Goal: Task Accomplishment & Management: Manage account settings

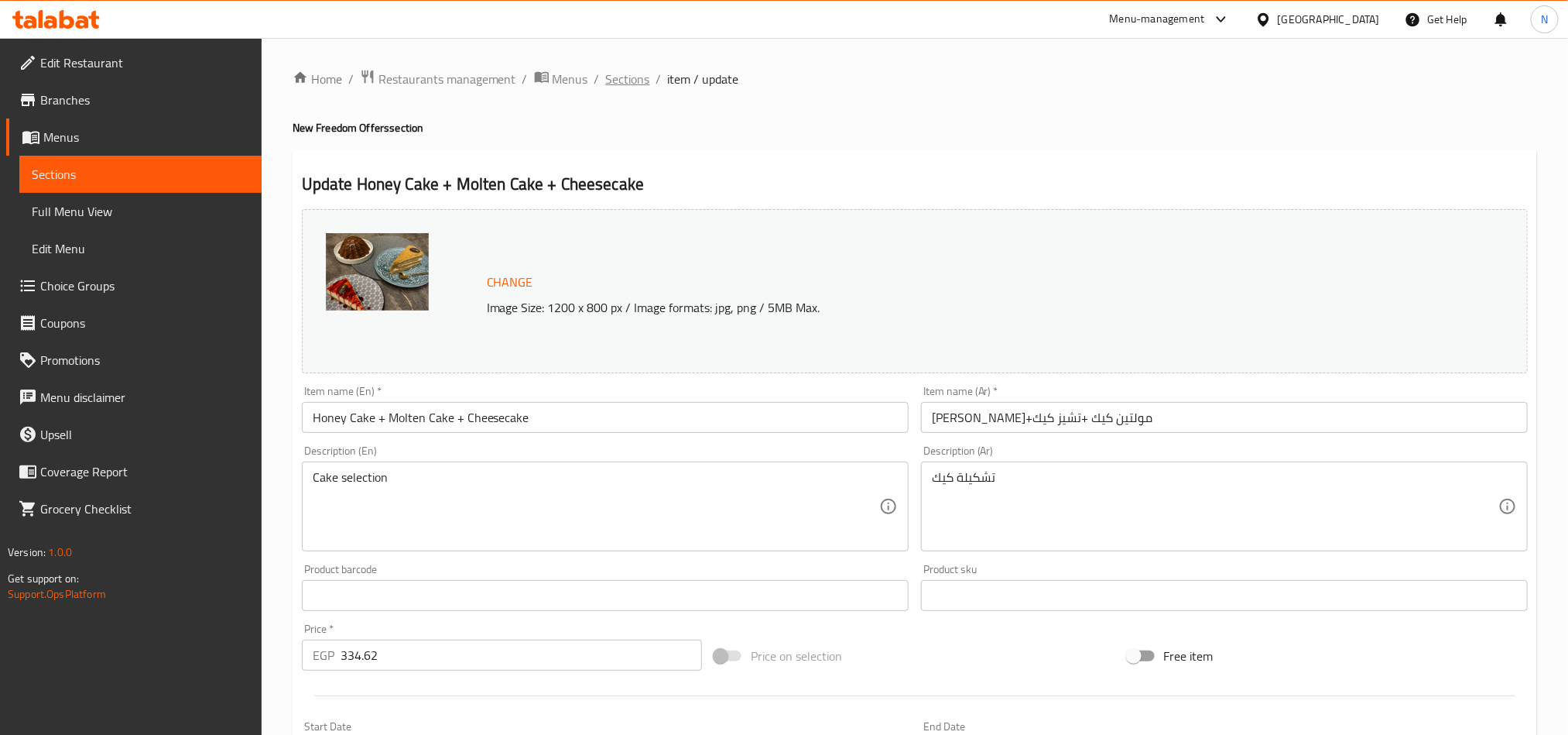
click at [608, 73] on span "Sections" at bounding box center [628, 79] width 44 height 19
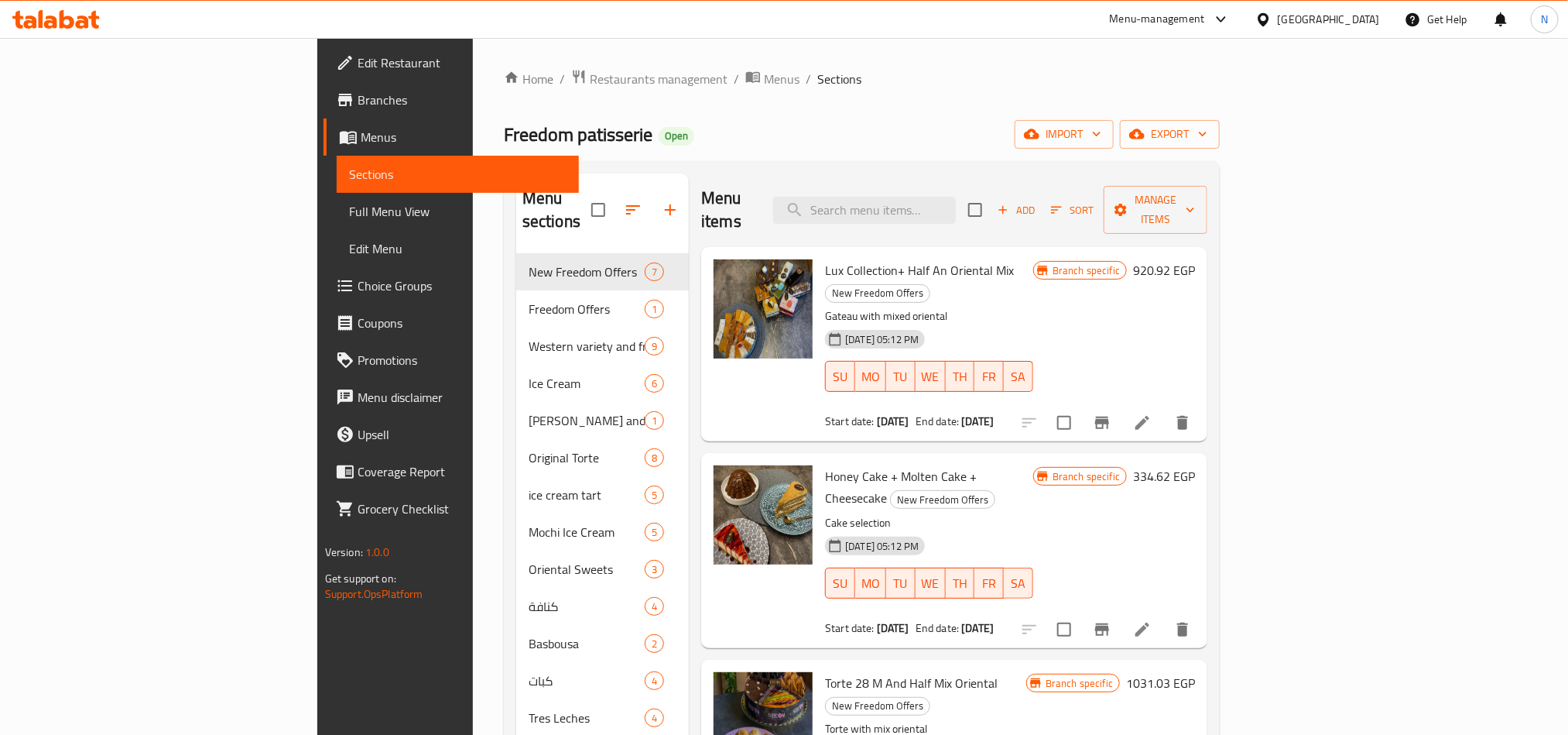
click at [991, 182] on div "Menu items Add Sort Manage items" at bounding box center [954, 210] width 506 height 73
click at [956, 197] on input "search" at bounding box center [864, 210] width 182 height 27
paste input "Torte 28 M And Half Mix Oriental"
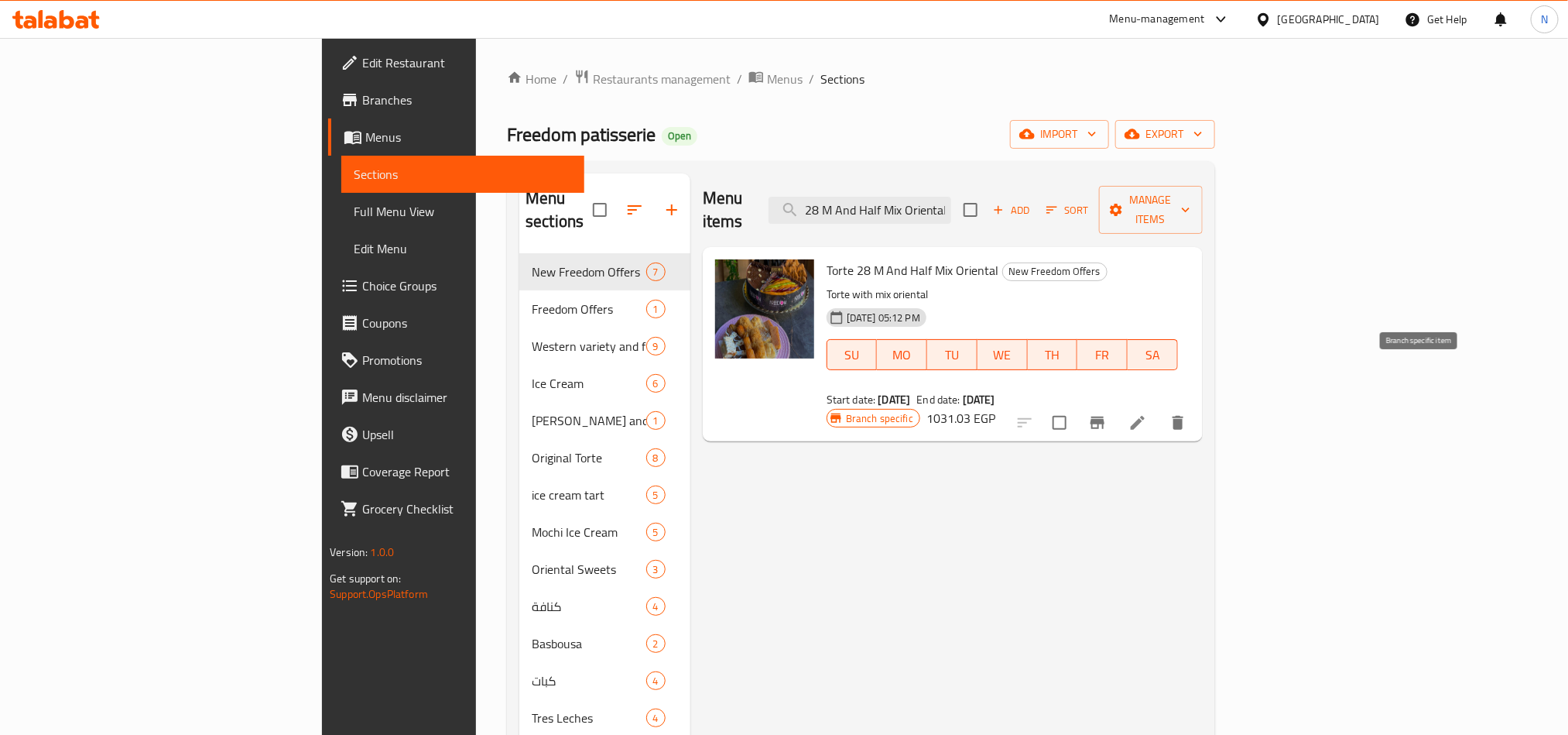
type input "Torte 28 M And Half Mix Oriental"
click at [1105, 417] on icon "Branch-specific-item" at bounding box center [1098, 423] width 14 height 13
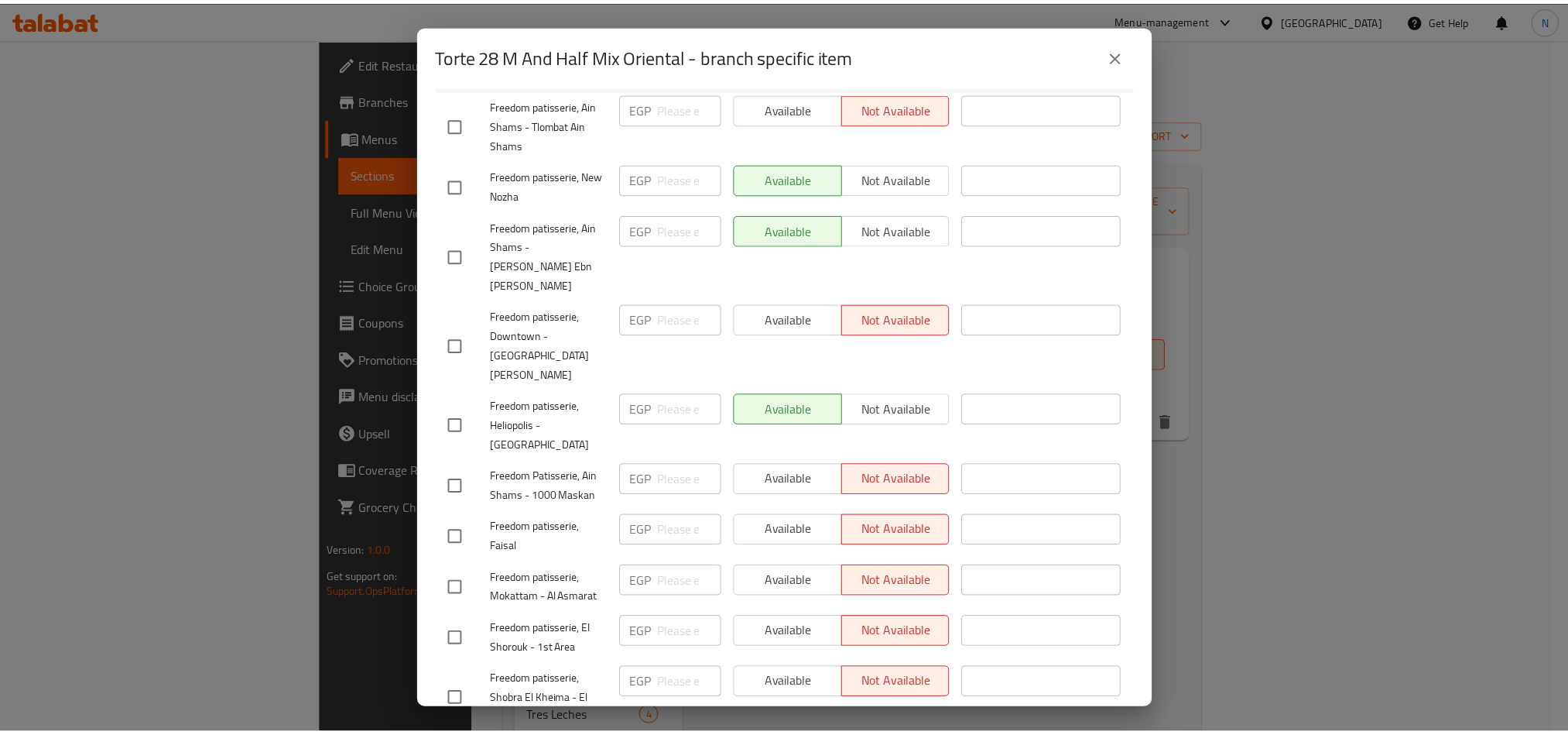
scroll to position [508, 0]
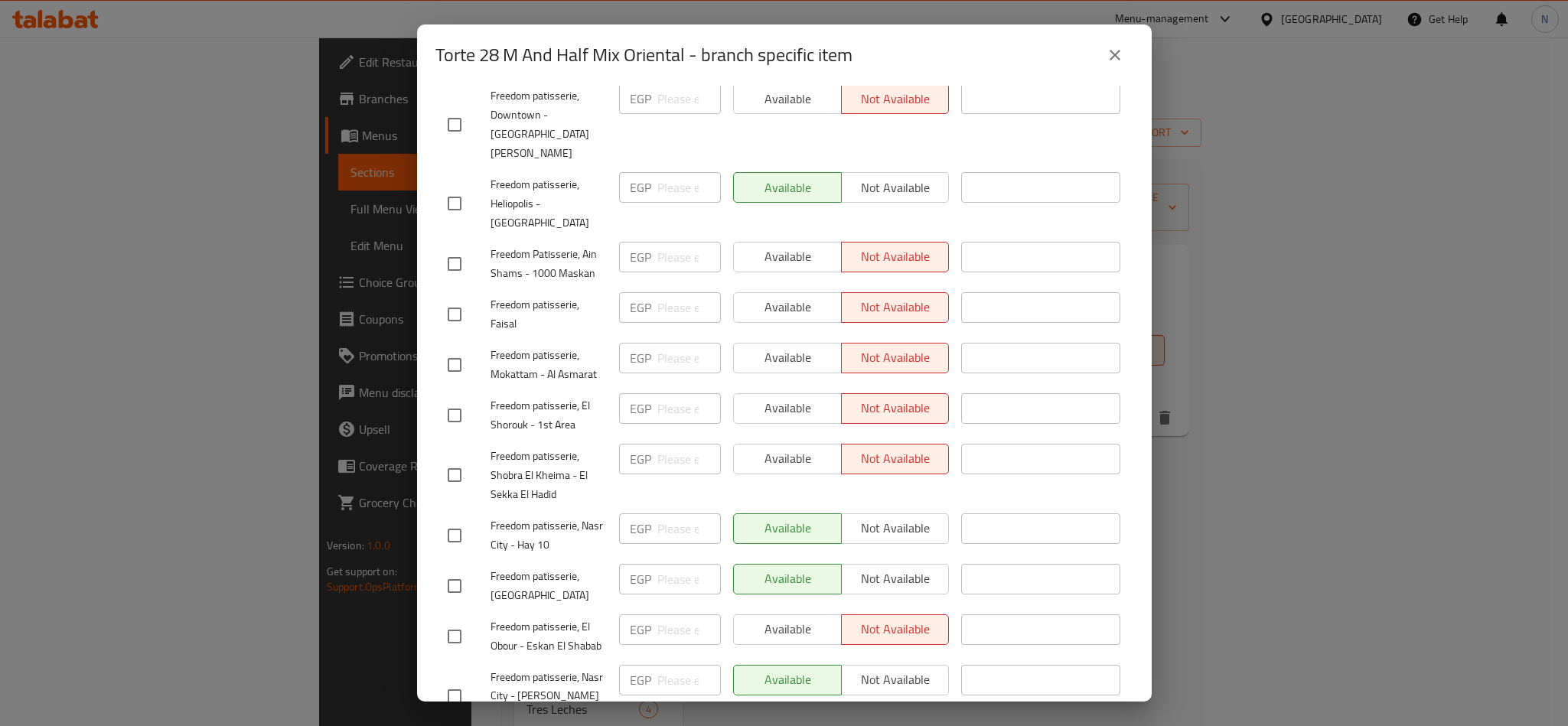
click at [1109, 53] on icon "close" at bounding box center [1115, 55] width 19 height 19
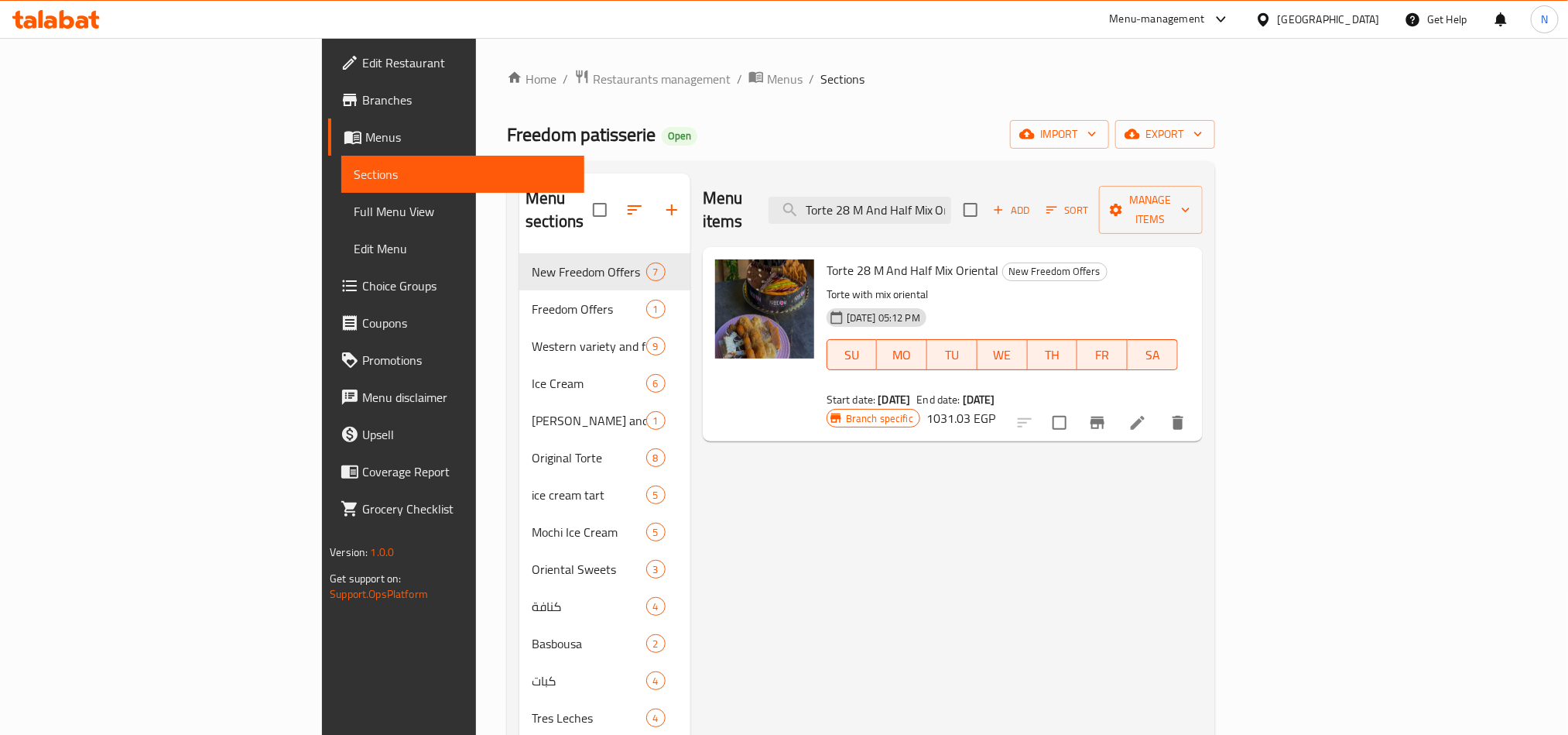
click at [1145, 416] on icon at bounding box center [1138, 423] width 14 height 14
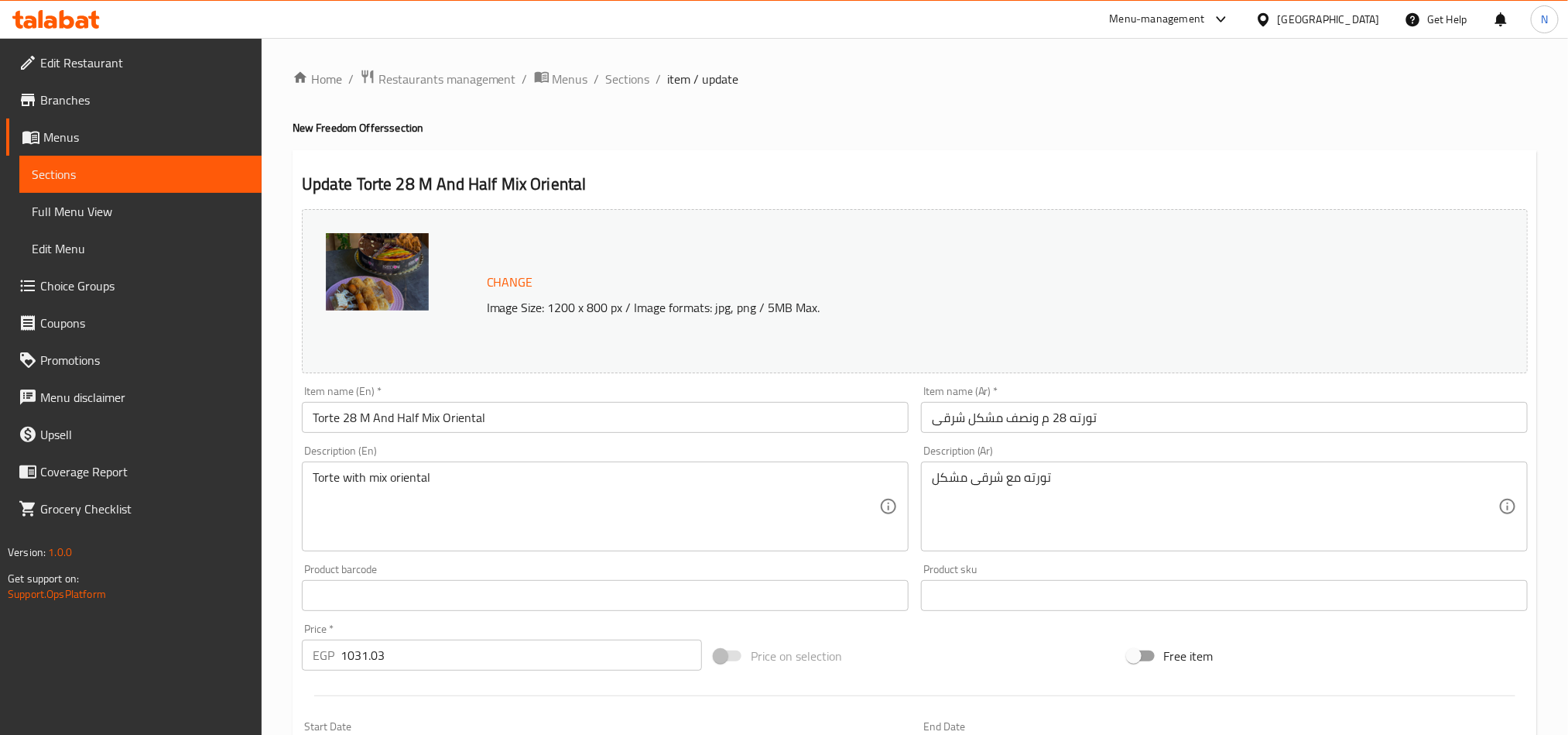
drag, startPoint x: 627, startPoint y: 77, endPoint x: 641, endPoint y: 117, distance: 42.4
click at [627, 77] on span "Sections" at bounding box center [628, 79] width 44 height 19
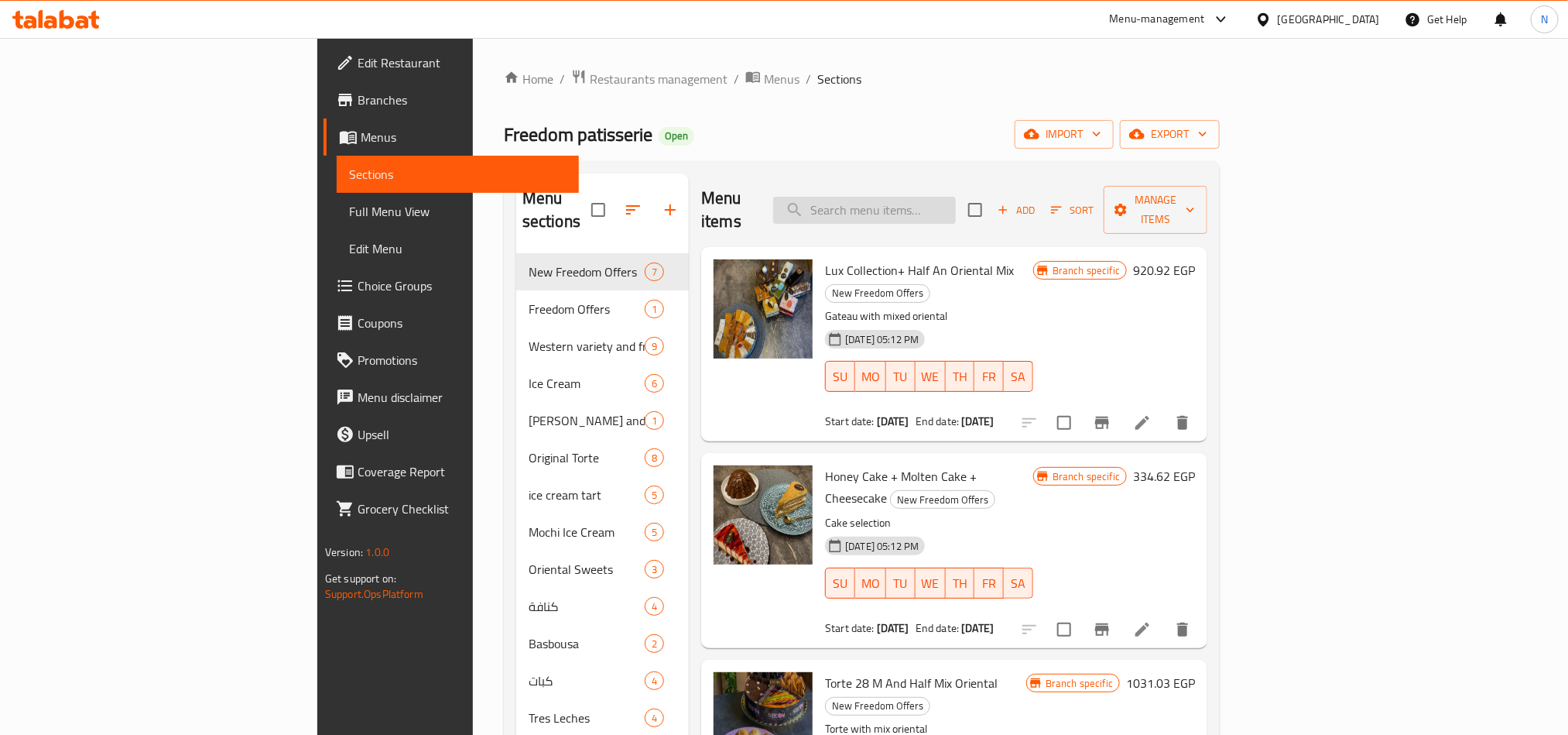
click at [956, 198] on input "search" at bounding box center [864, 210] width 182 height 27
paste input "Molten Cake + Cheesecake"
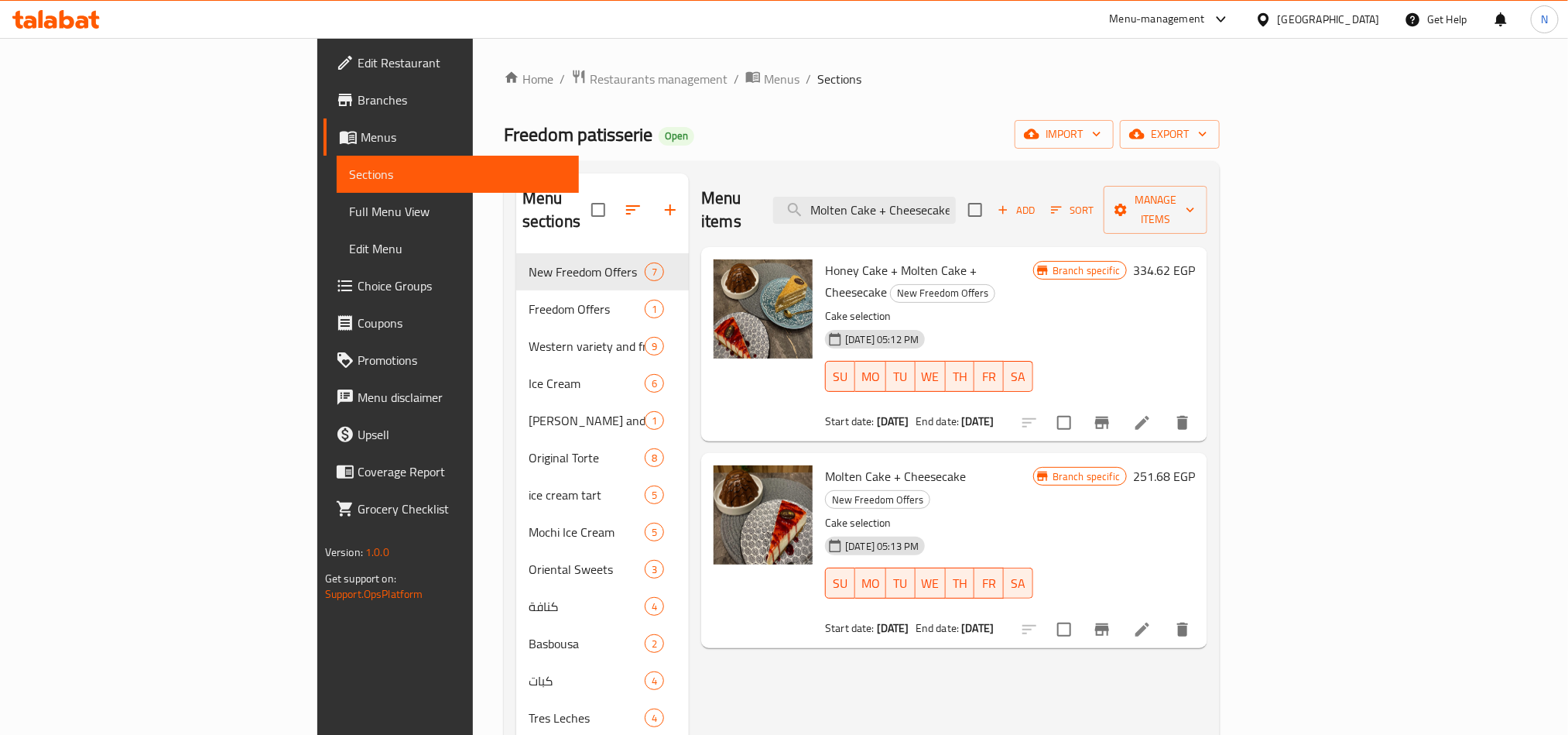
type input "Molten Cake + Cheesecake"
click at [1151, 621] on icon at bounding box center [1143, 630] width 19 height 19
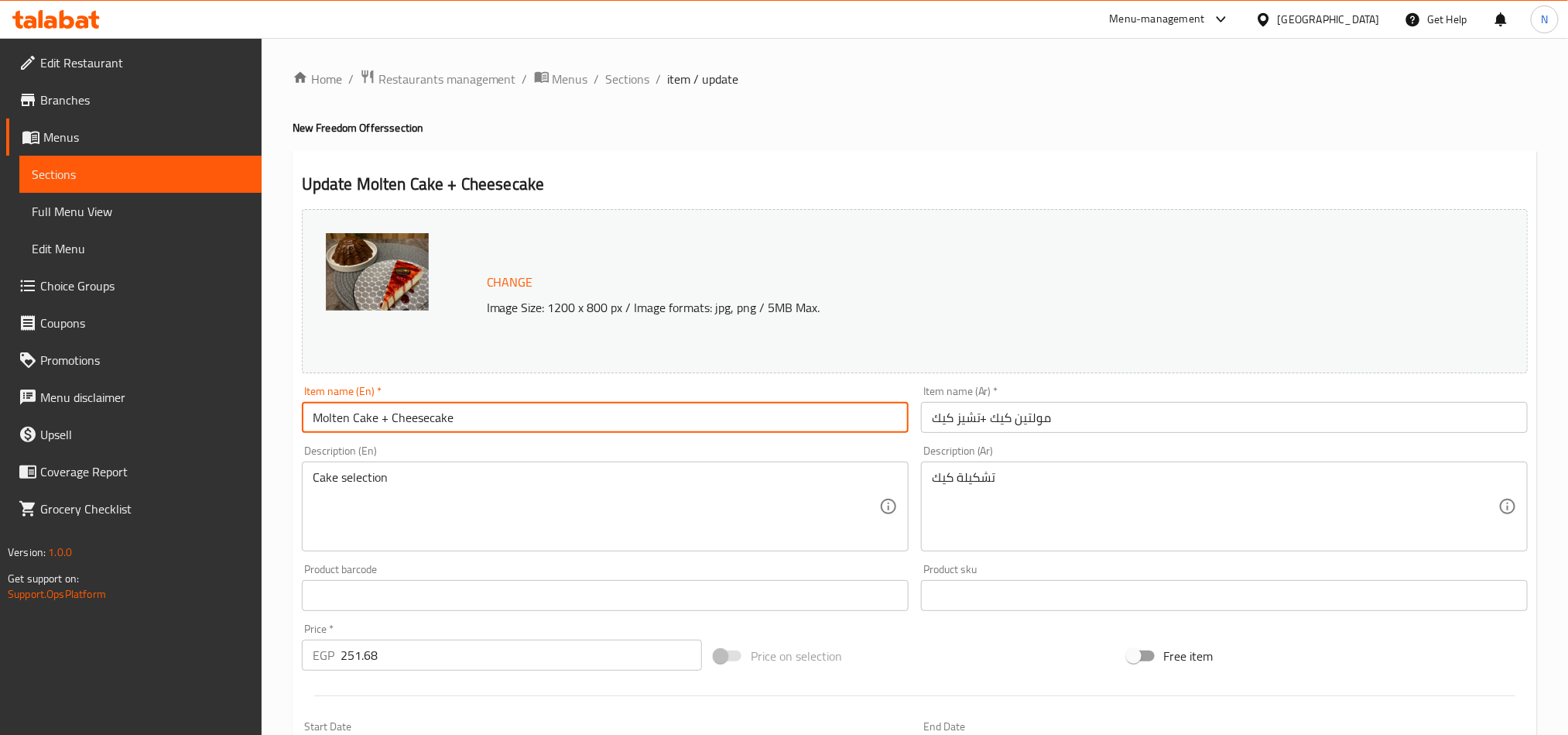
click at [451, 412] on input "Molten Cake + Cheesecake" at bounding box center [605, 417] width 607 height 31
click at [627, 72] on span "Sections" at bounding box center [628, 79] width 44 height 19
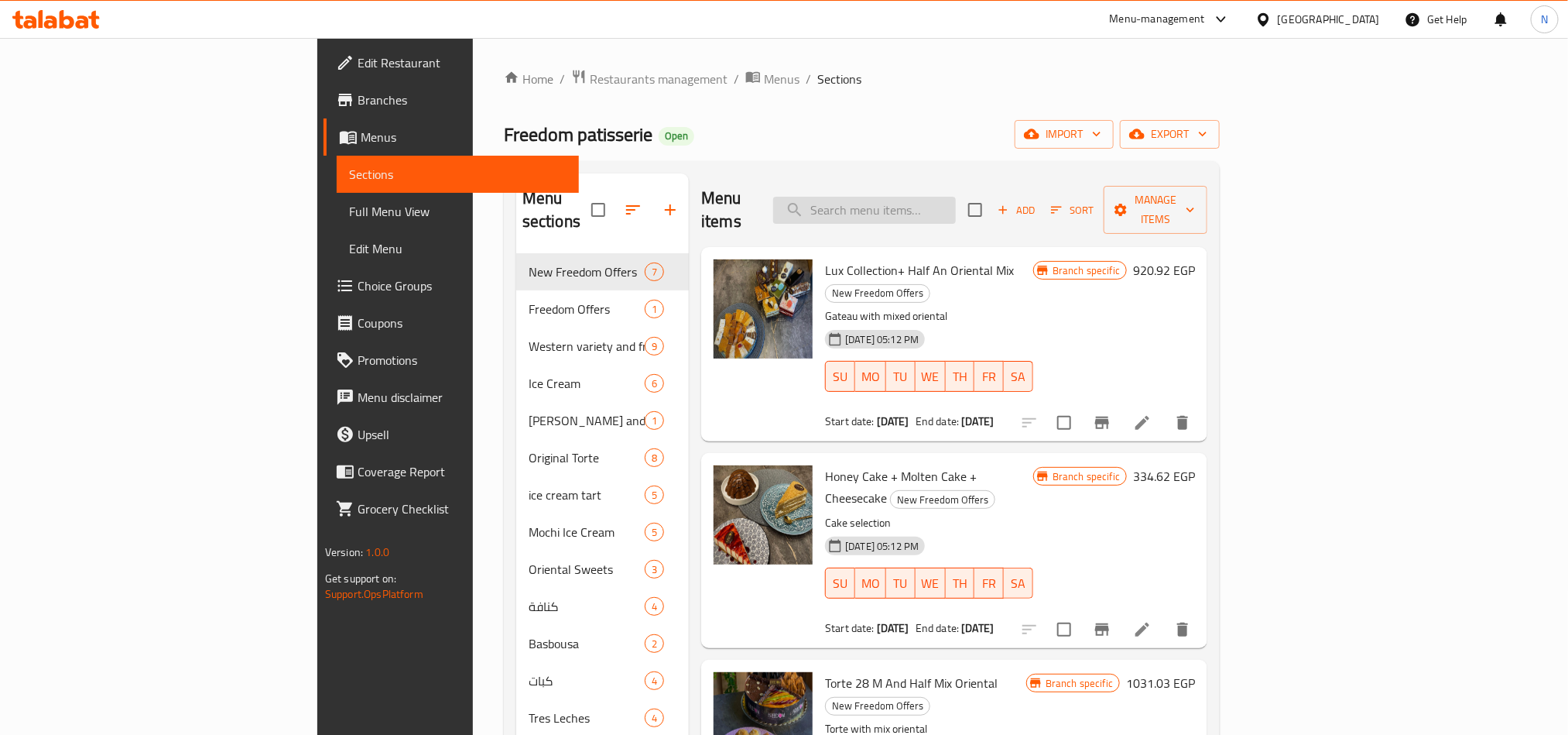
click at [956, 203] on input "search" at bounding box center [864, 210] width 182 height 27
paste input "Molten Cake + Cheesecake"
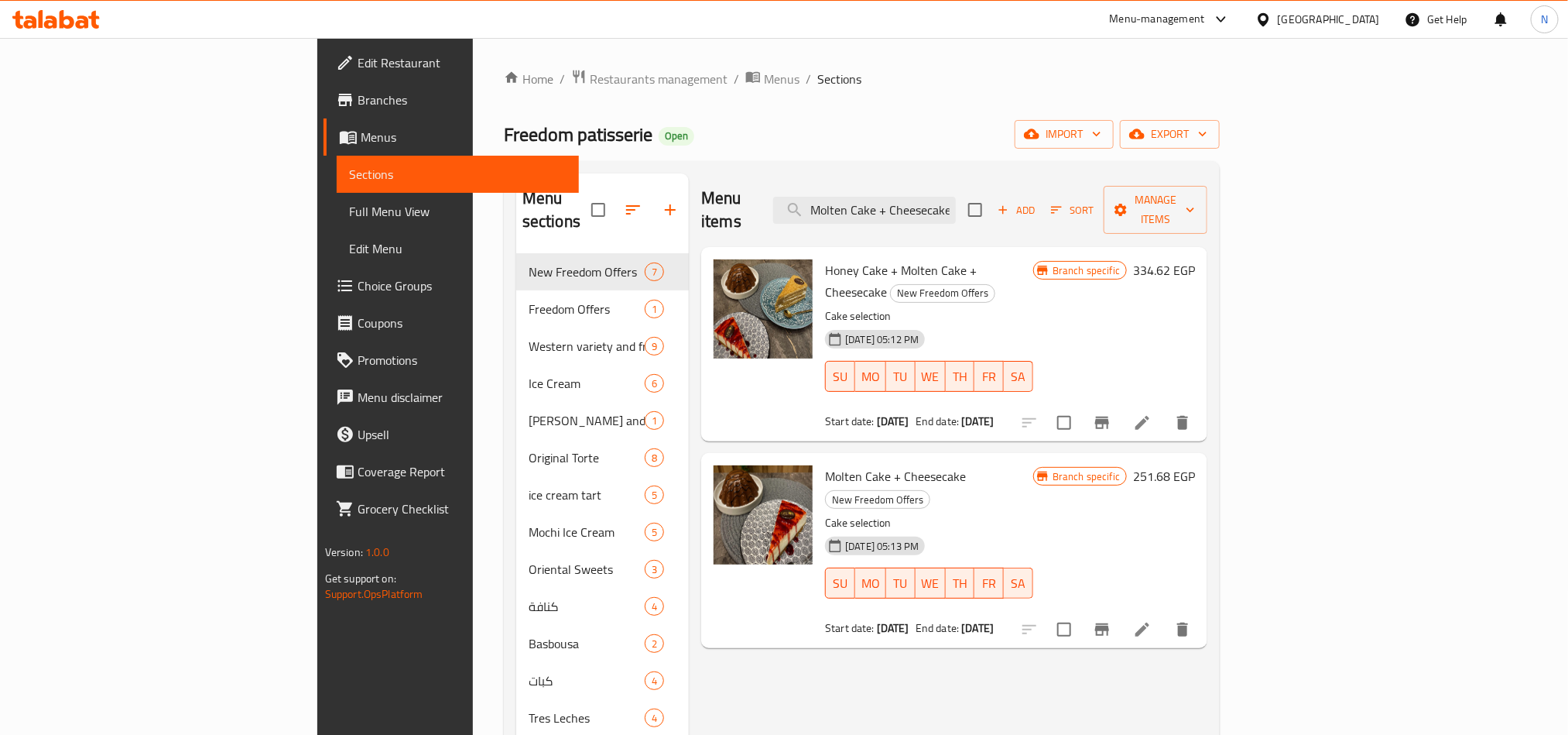
type input "Molten Cake + Cheesecake"
click at [1121, 611] on button "Branch-specific-item" at bounding box center [1102, 629] width 37 height 37
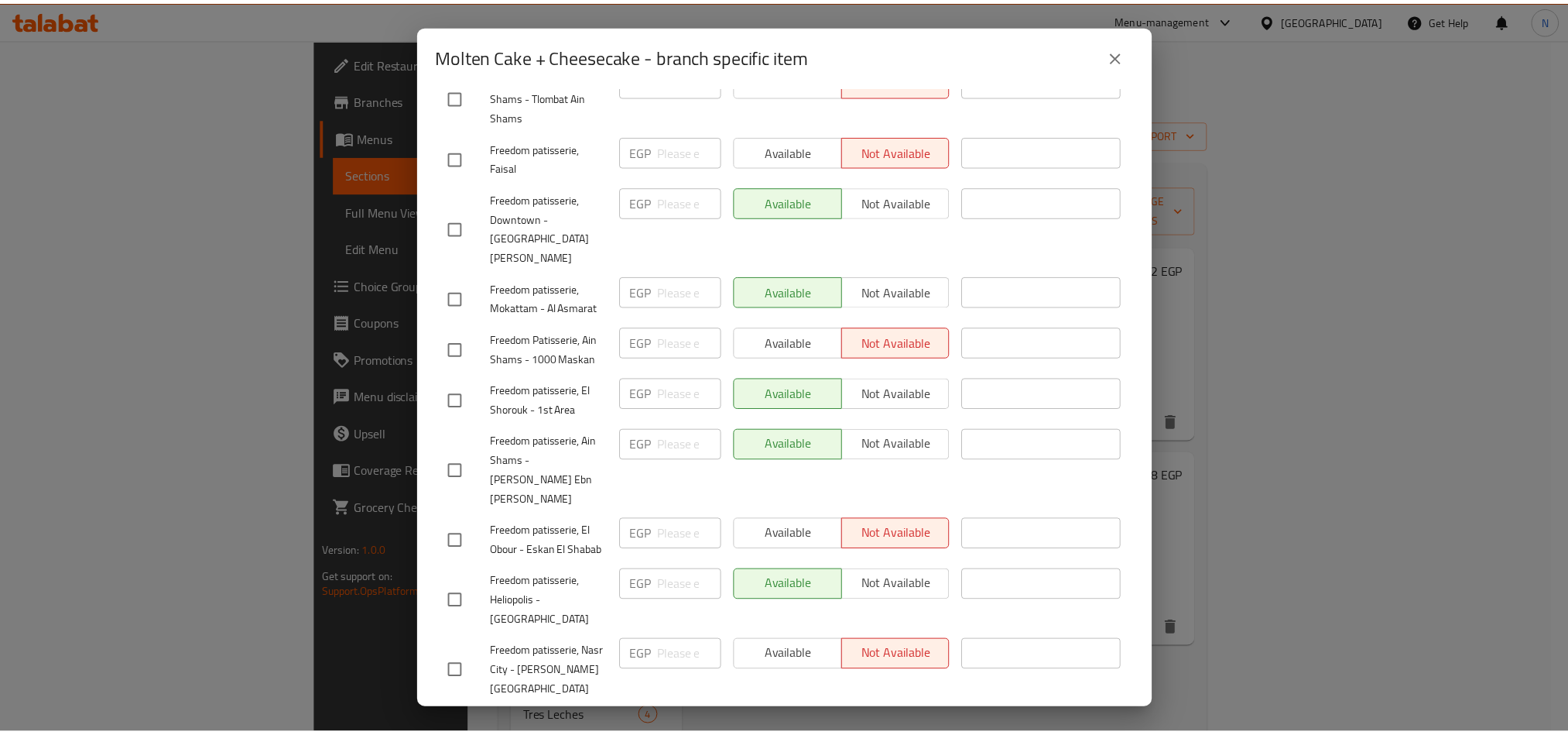
scroll to position [508, 0]
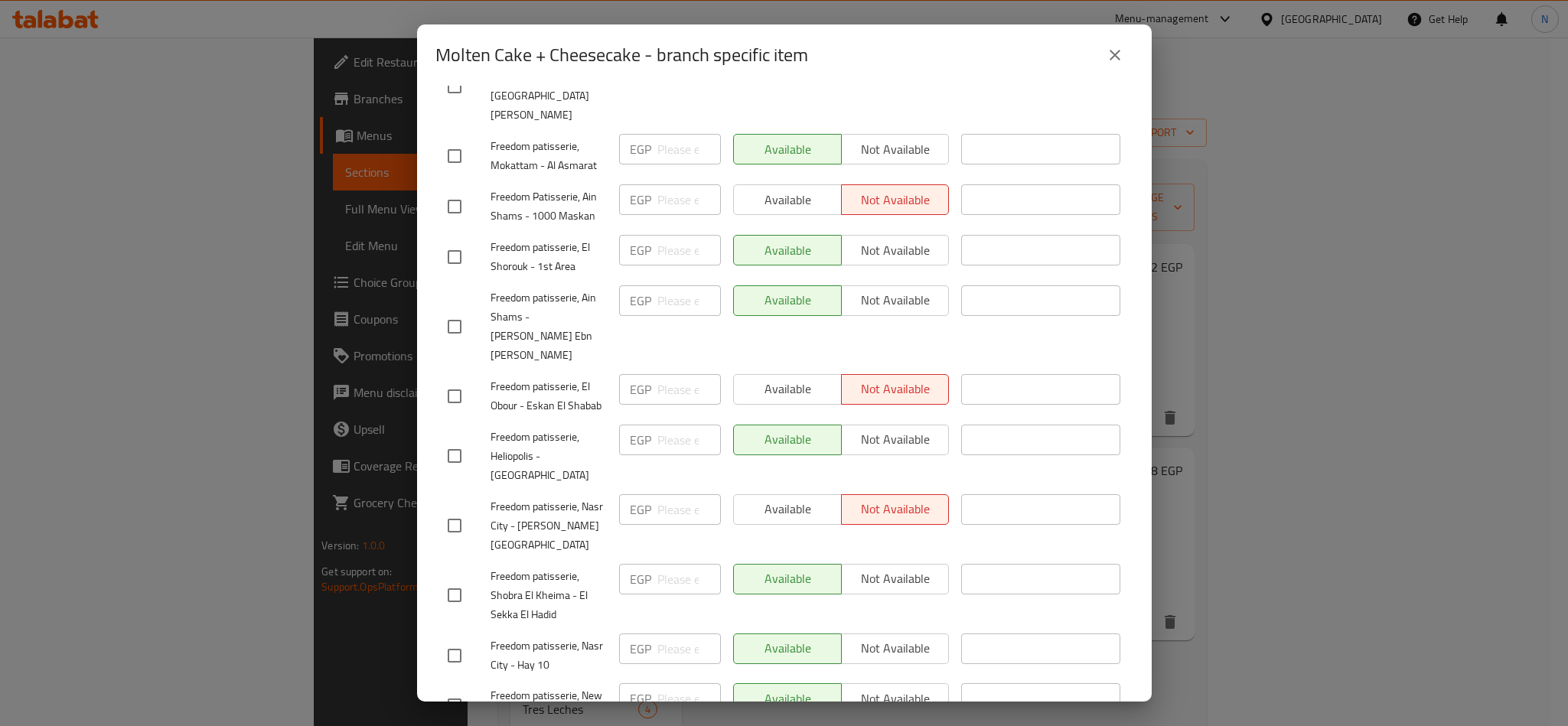
click at [1094, 44] on div "Molten Cake + Cheesecake - branch specific item" at bounding box center [784, 55] width 697 height 37
click at [1102, 47] on button "close" at bounding box center [1114, 55] width 37 height 37
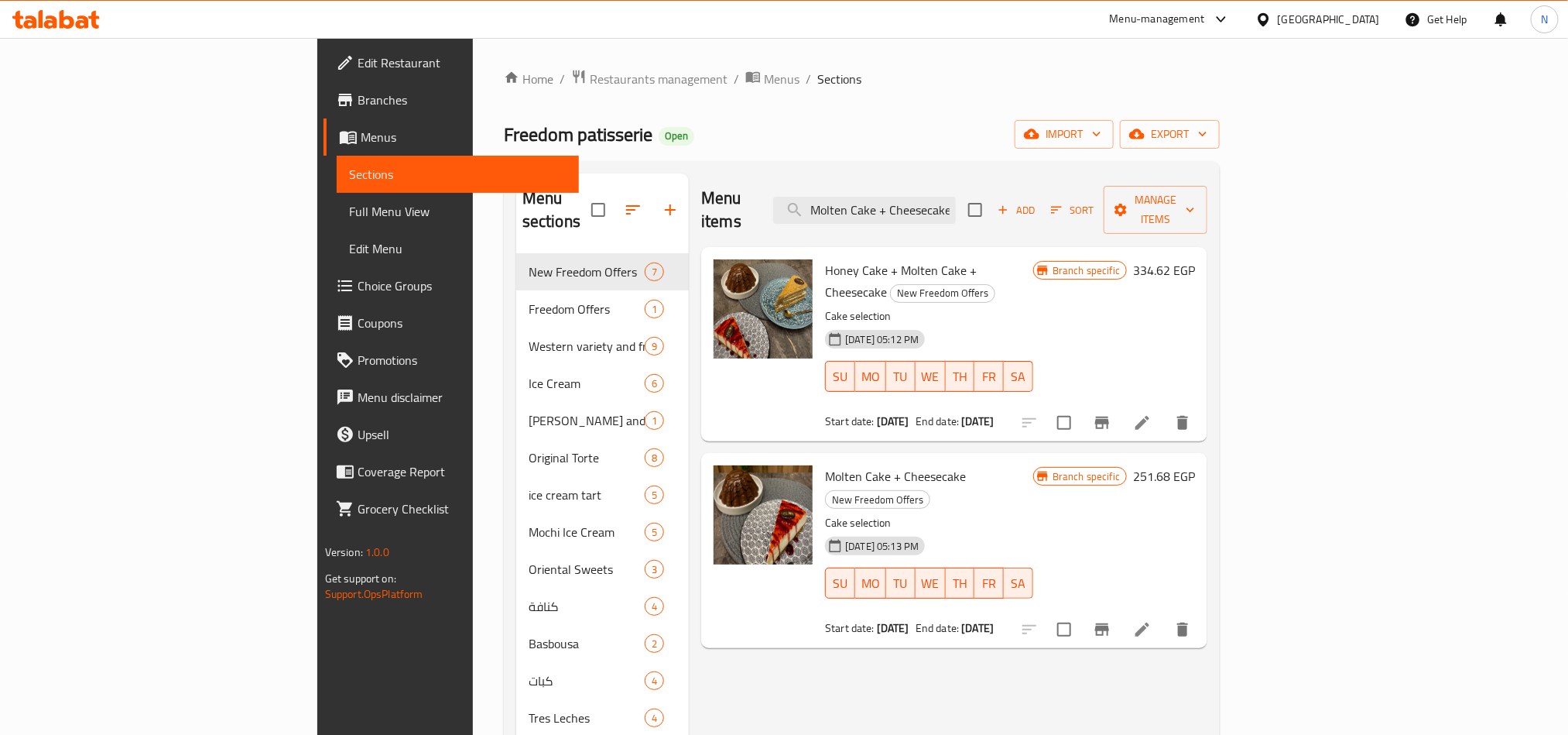
click at [1151, 621] on icon at bounding box center [1143, 630] width 19 height 19
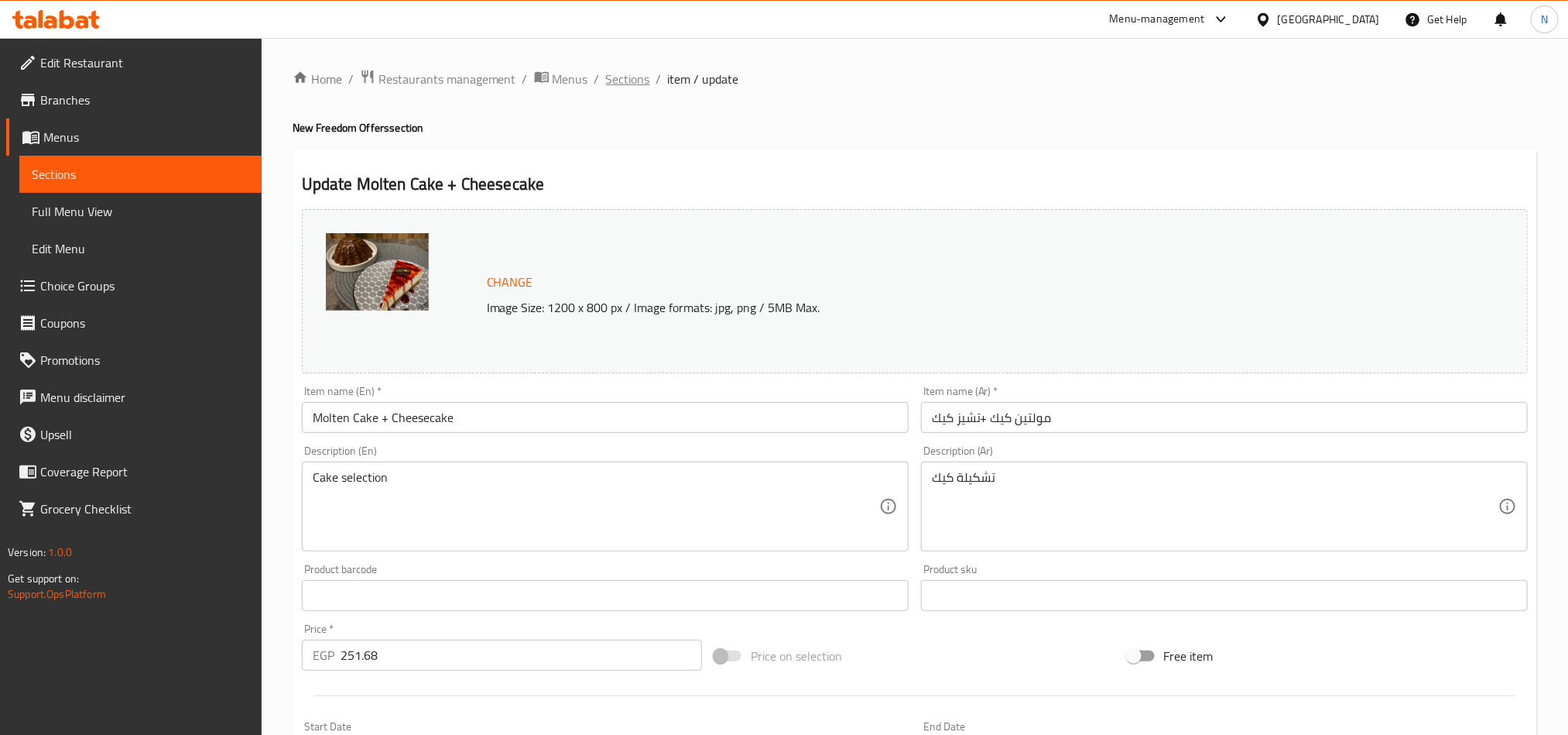
click at [634, 80] on span "Sections" at bounding box center [628, 79] width 44 height 19
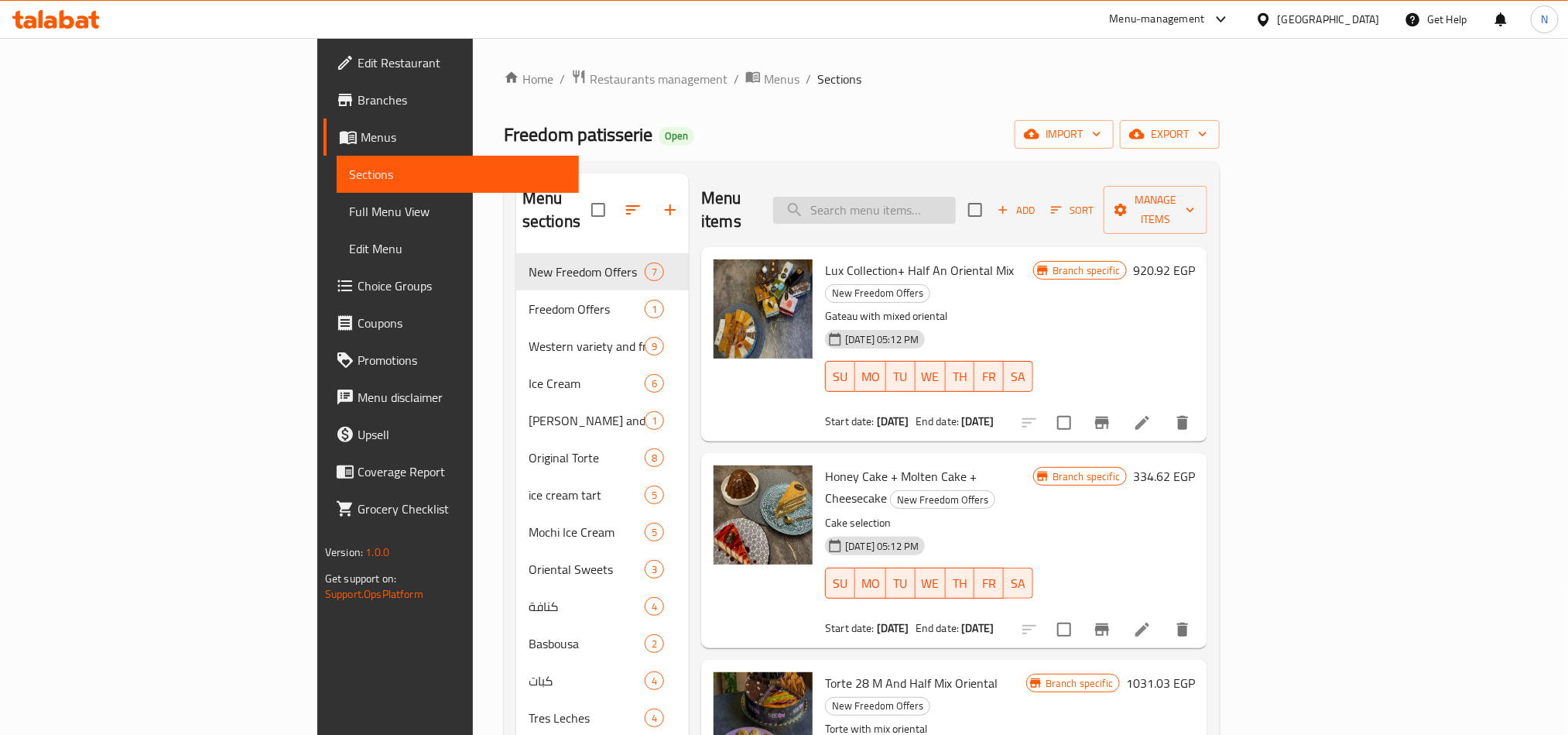
click at [956, 203] on input "search" at bounding box center [864, 210] width 182 height 27
paste input "Cinnabon + Cheesecake"
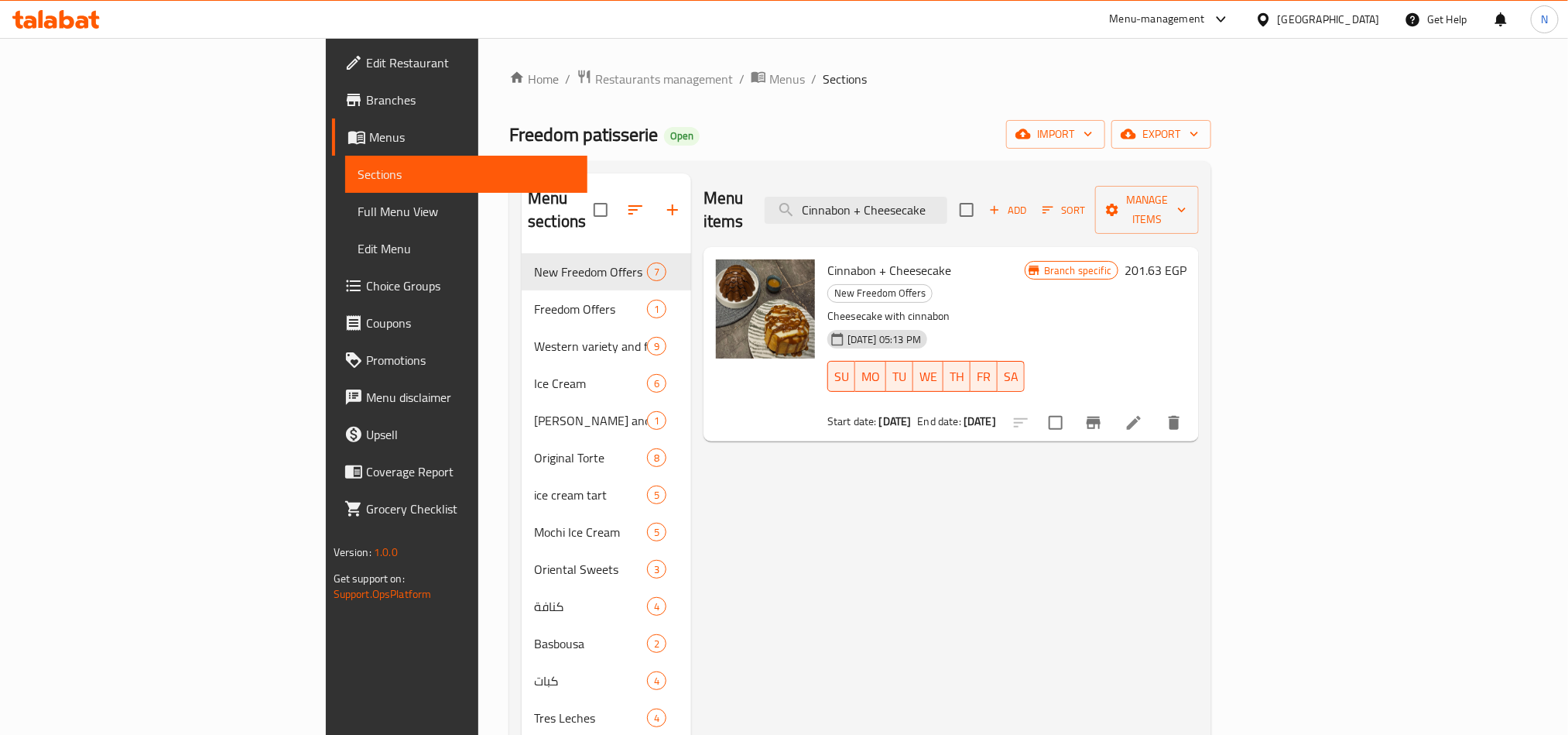
type input "Cinnabon + Cheesecake"
click at [1143, 414] on icon at bounding box center [1134, 423] width 19 height 19
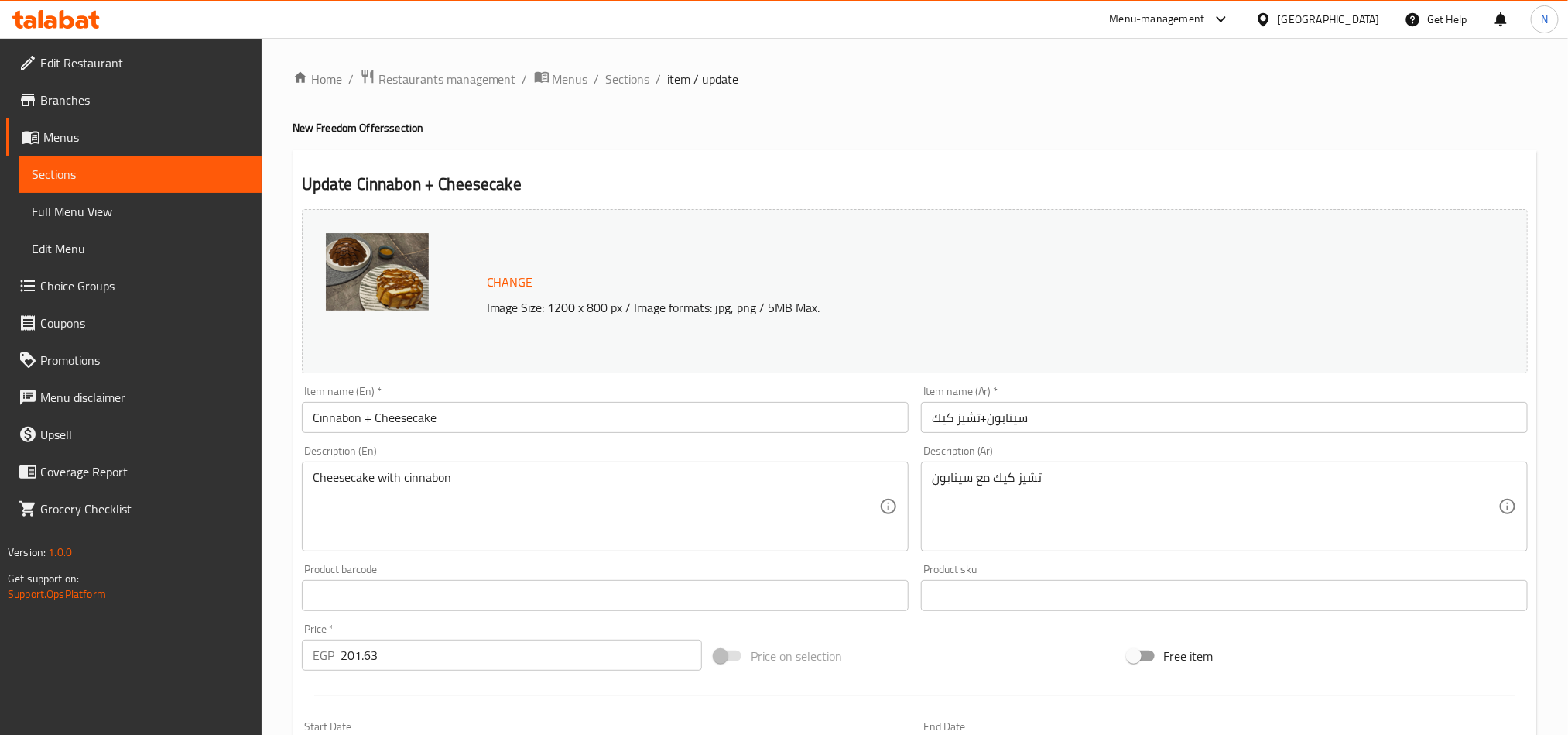
click at [976, 168] on div "Update Cinnabon + Cheesecake Change Image Size: 1200 x 800 px / Image formats: …" at bounding box center [915, 612] width 1244 height 924
drag, startPoint x: 623, startPoint y: 91, endPoint x: 639, endPoint y: 91, distance: 16.0
click at [623, 89] on div "Home / Restaurants management / Menus / Sections / item / update New Freedom Of…" at bounding box center [915, 577] width 1244 height 1017
click at [632, 84] on span "Sections" at bounding box center [628, 79] width 44 height 19
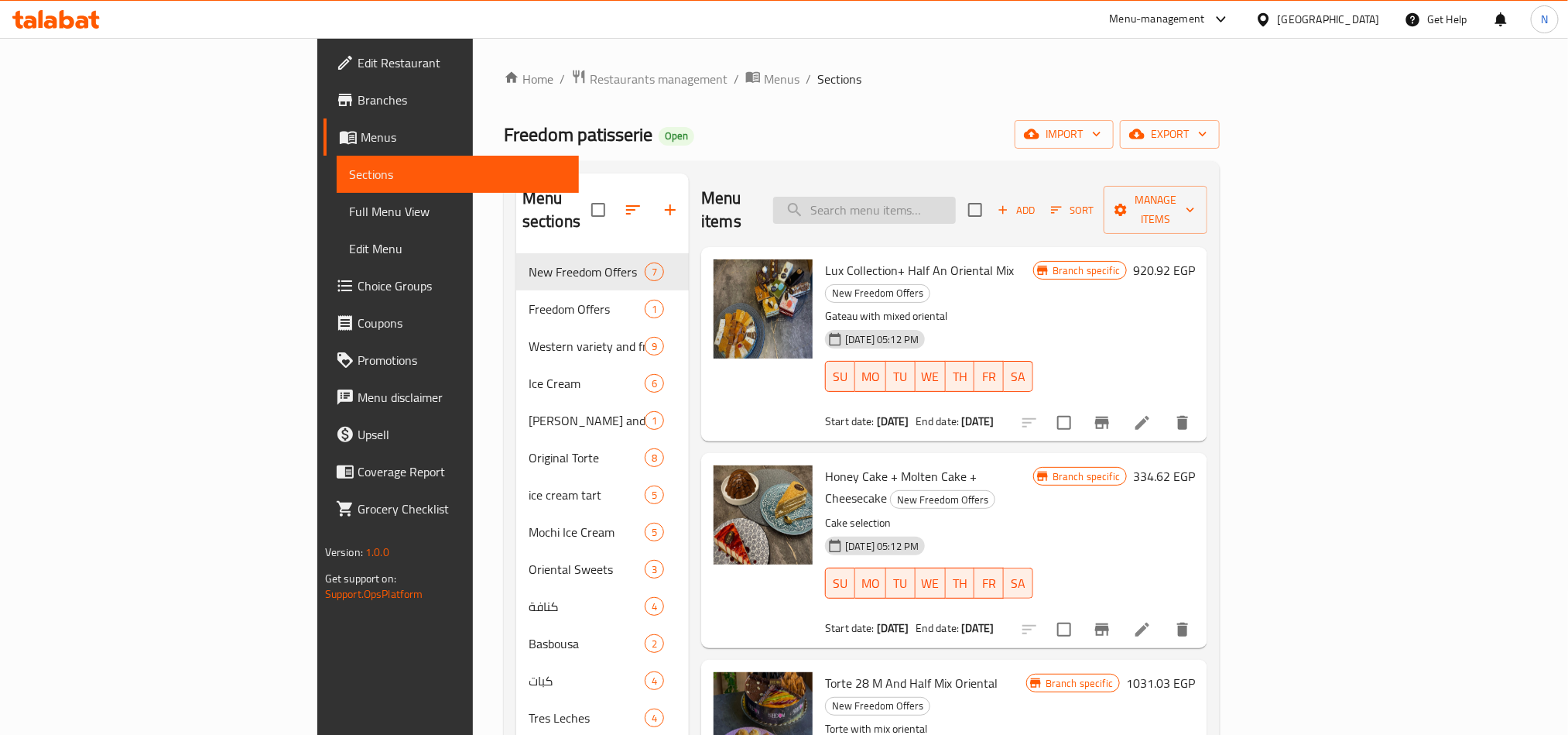
click at [956, 197] on input "search" at bounding box center [864, 210] width 182 height 27
paste input "Mixed oriental dish + tart 22 m original"
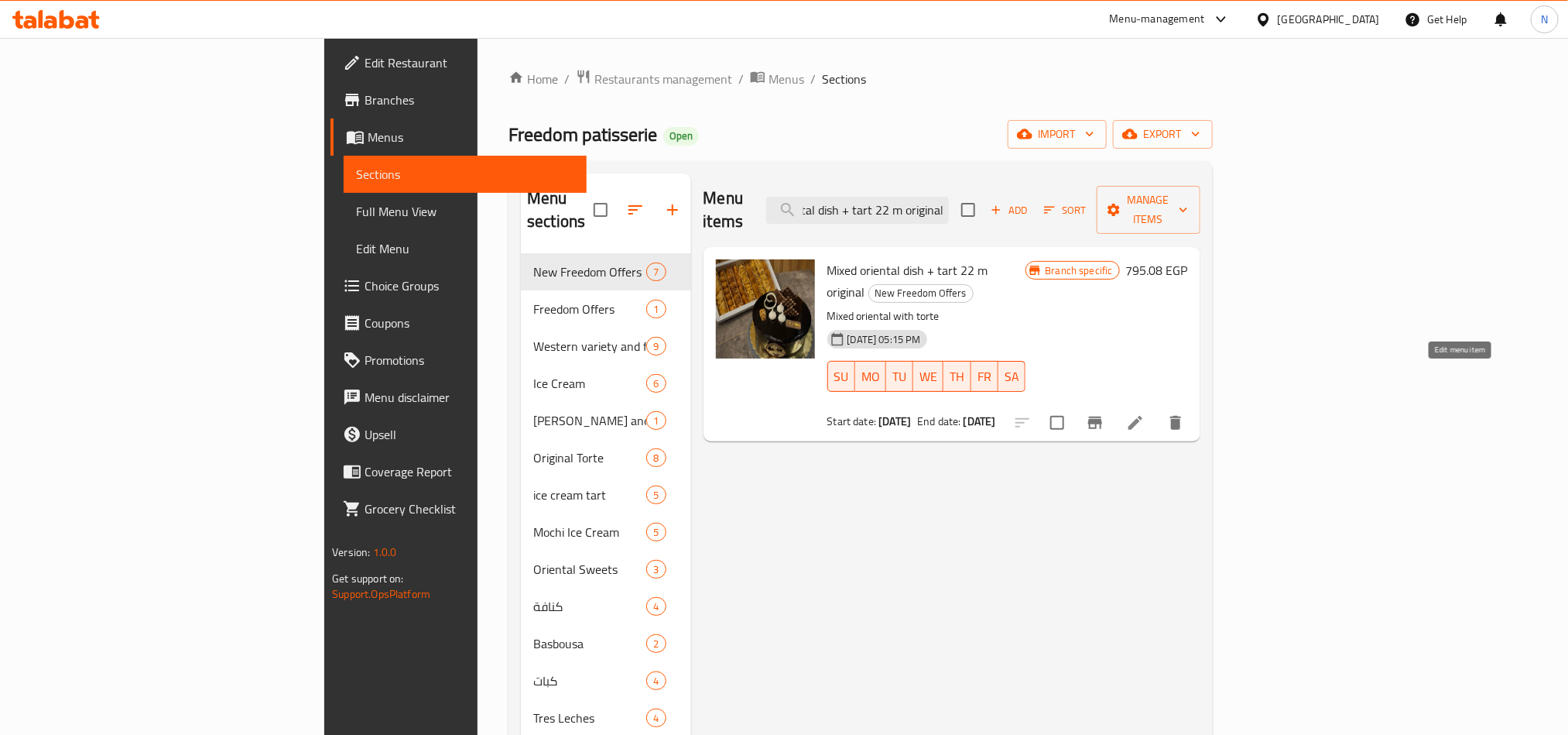
type input "Mixed oriental dish + tart 22 m original"
click at [1157, 409] on li at bounding box center [1135, 422] width 43 height 28
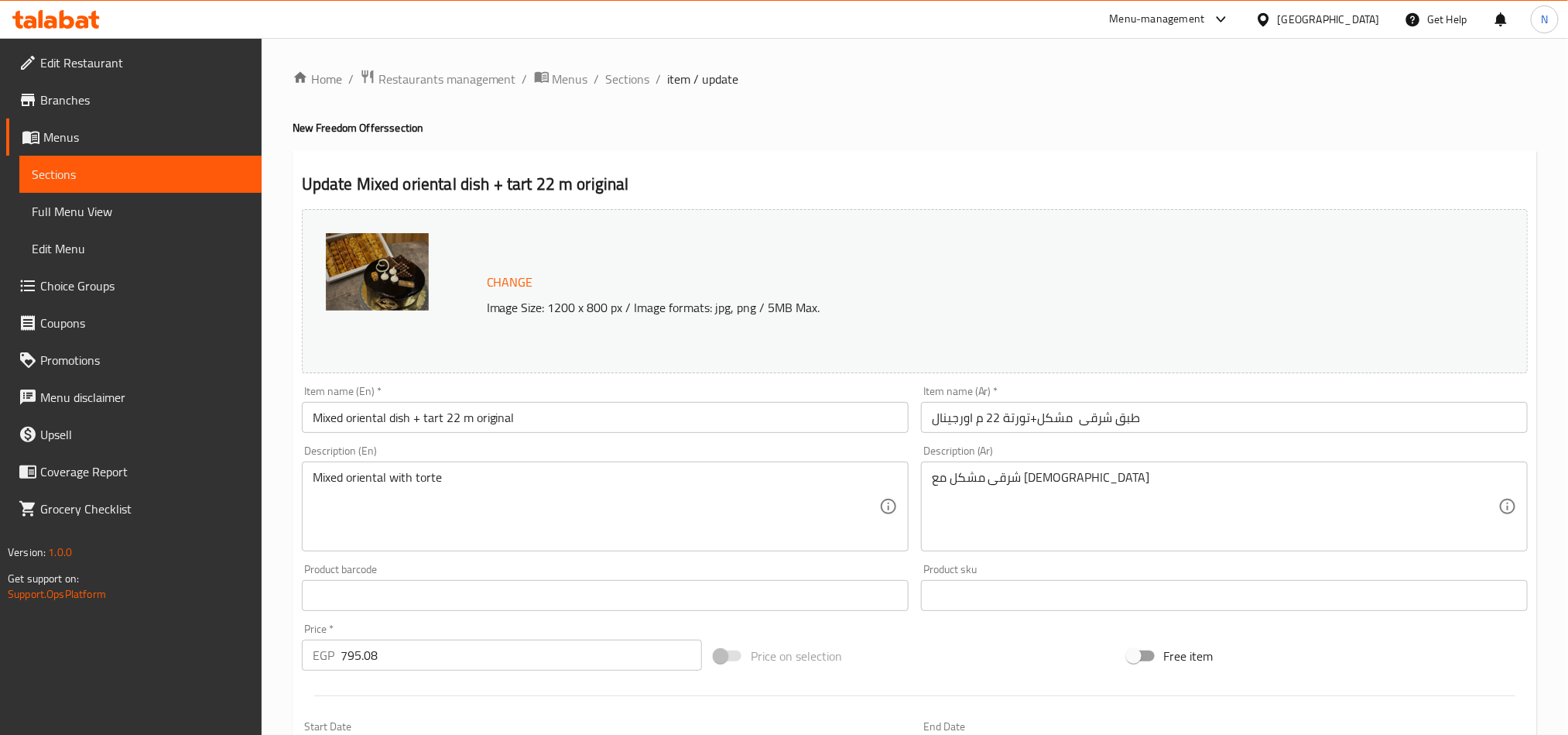
click at [648, 417] on input "Mixed oriental dish + tart 22 m original" at bounding box center [605, 417] width 607 height 31
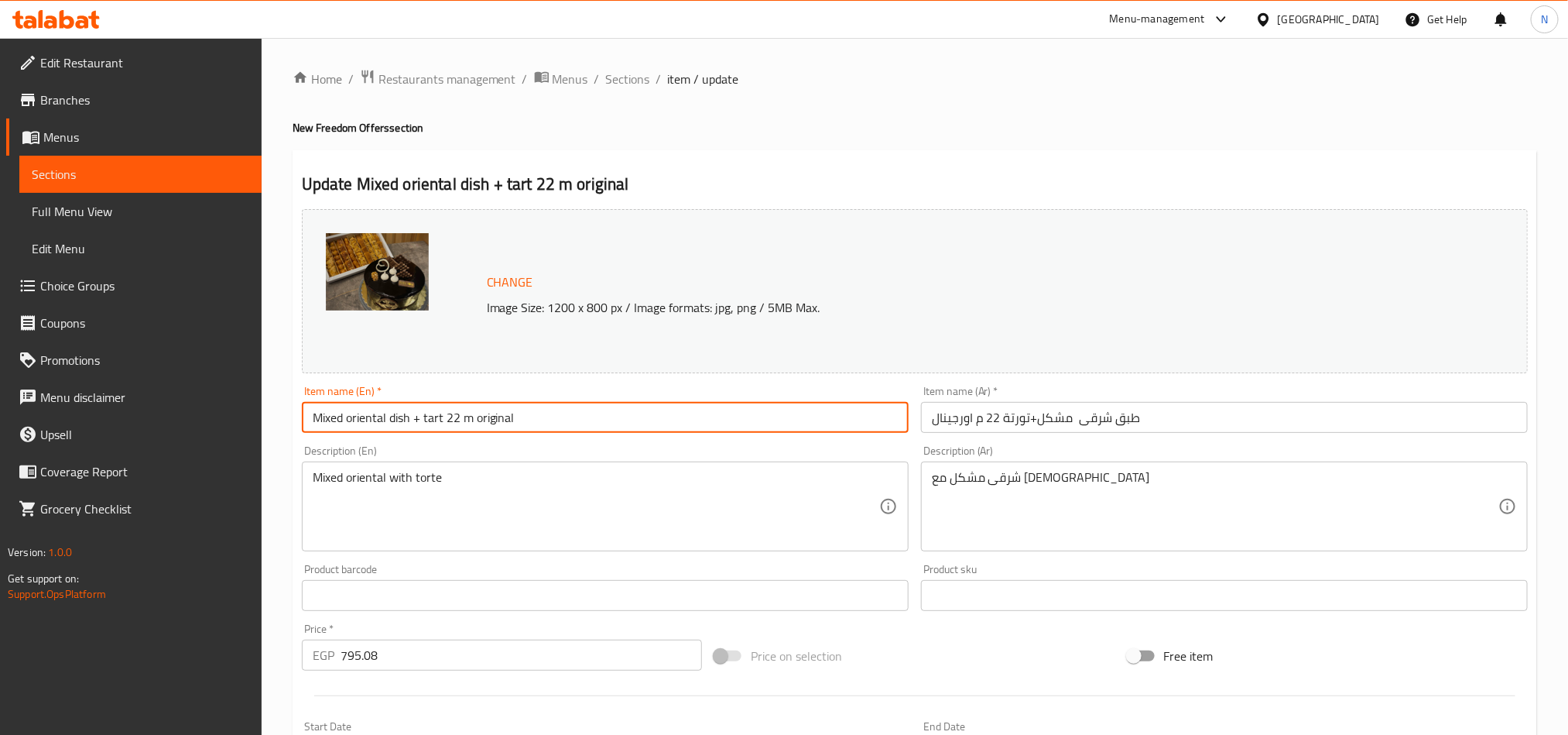
click at [648, 417] on input "Mixed oriental dish + tart 22 m original" at bounding box center [605, 417] width 607 height 31
click at [627, 84] on span "Sections" at bounding box center [628, 79] width 44 height 19
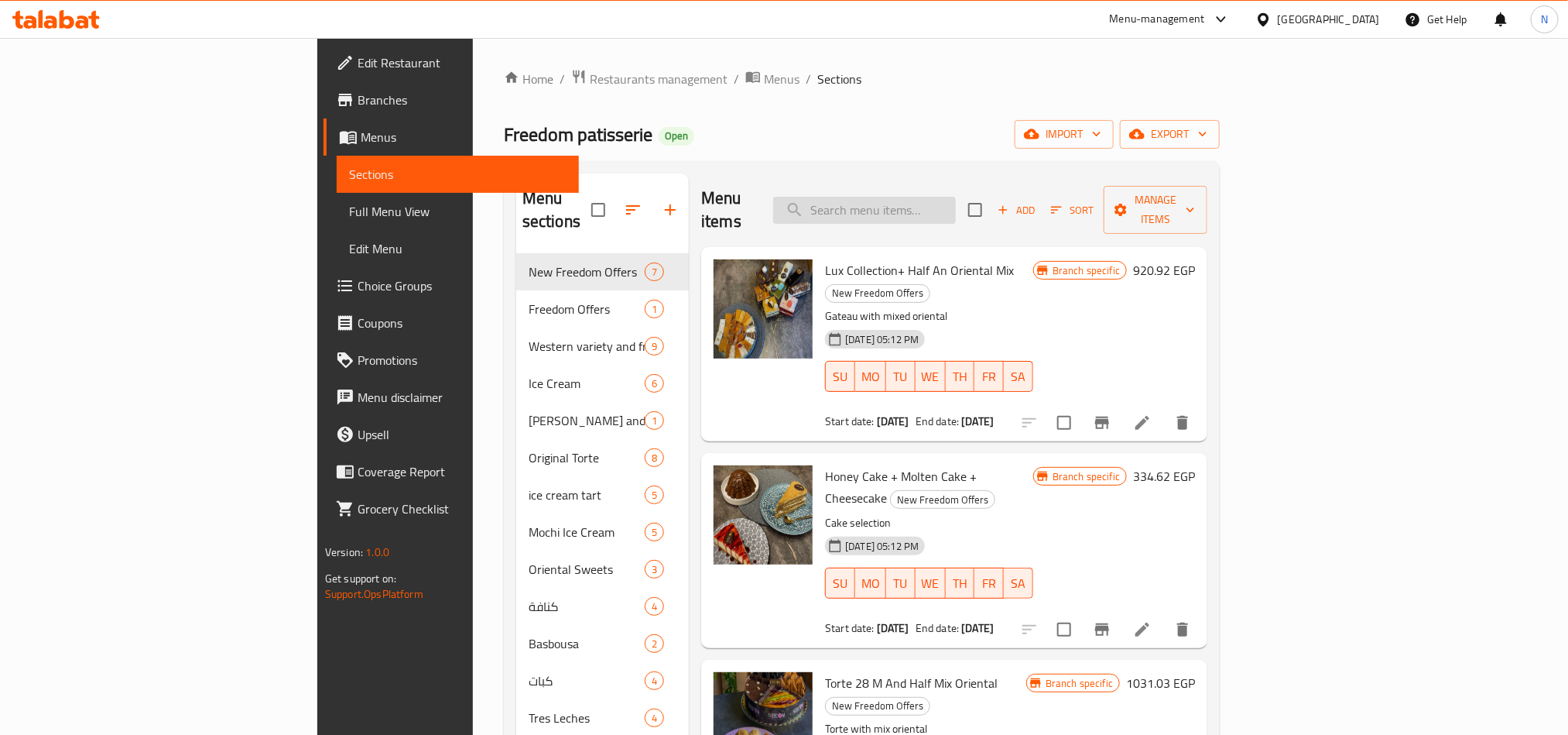
click at [915, 205] on input "search" at bounding box center [864, 210] width 182 height 27
paste input "Dozen Mousse with1/2 Oriental Mix"
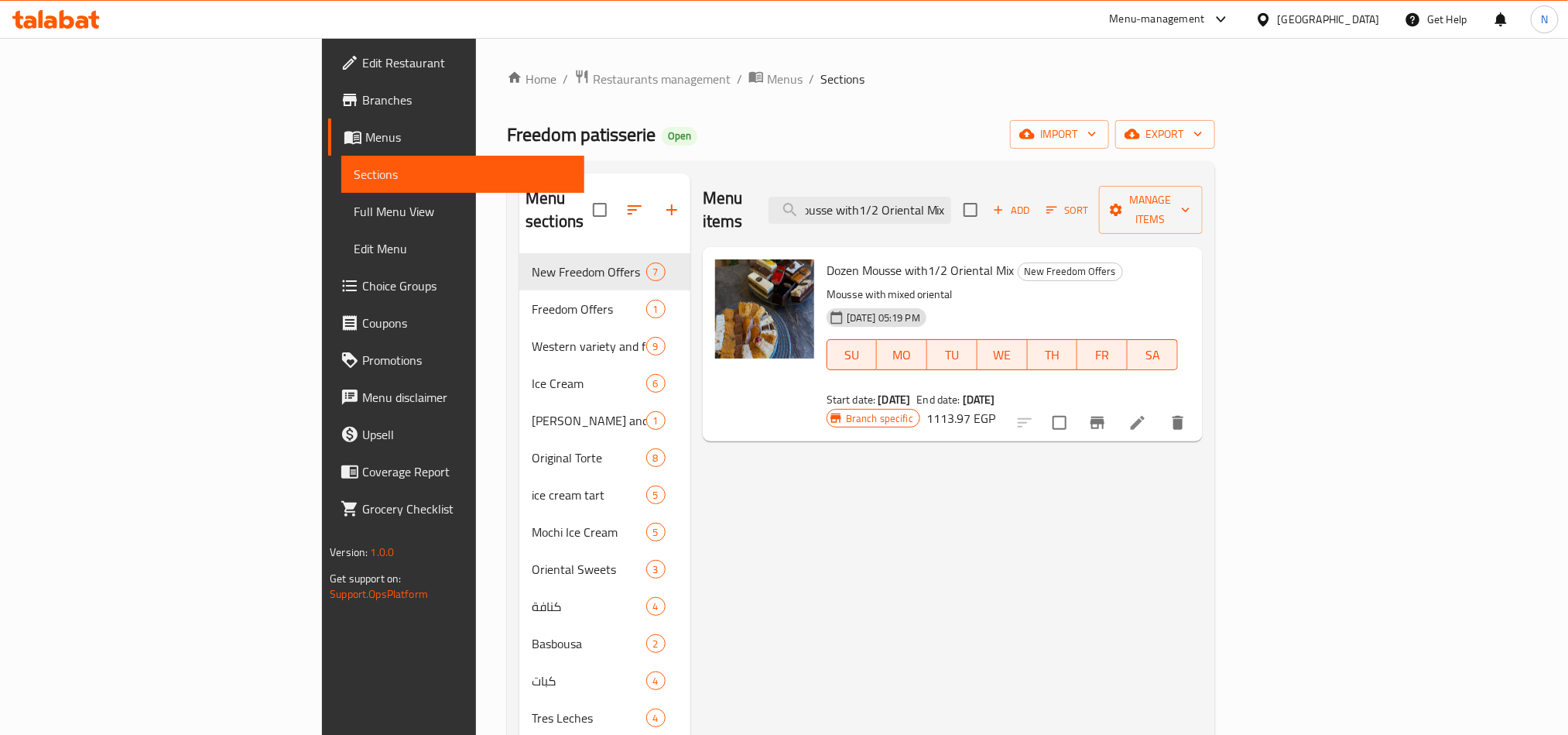
type input "Dozen Mousse with1/2 Oriental Mix"
click at [1145, 416] on icon at bounding box center [1138, 423] width 14 height 14
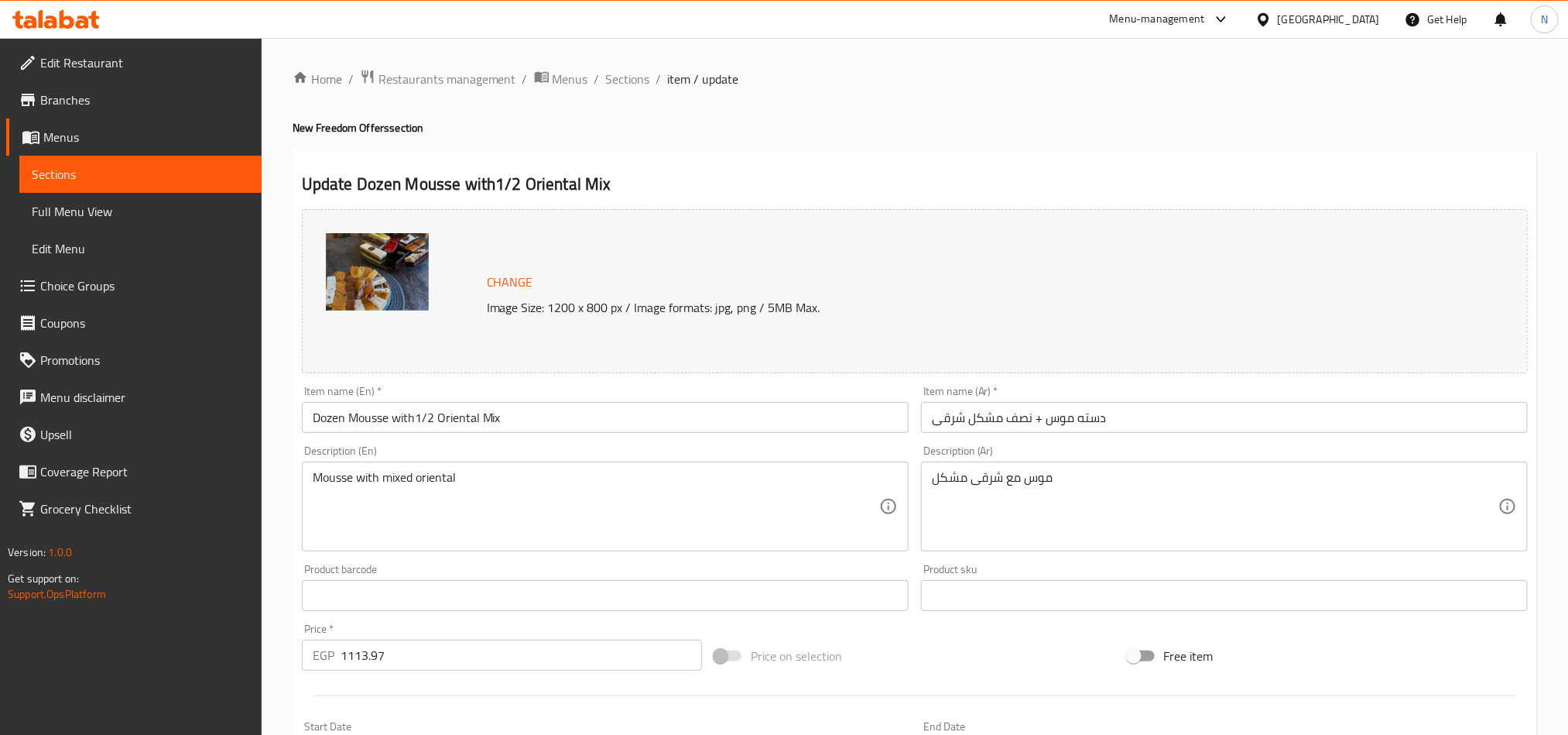
click at [400, 414] on input "Dozen Mousse with1/2 Oriental Mix" at bounding box center [605, 417] width 607 height 31
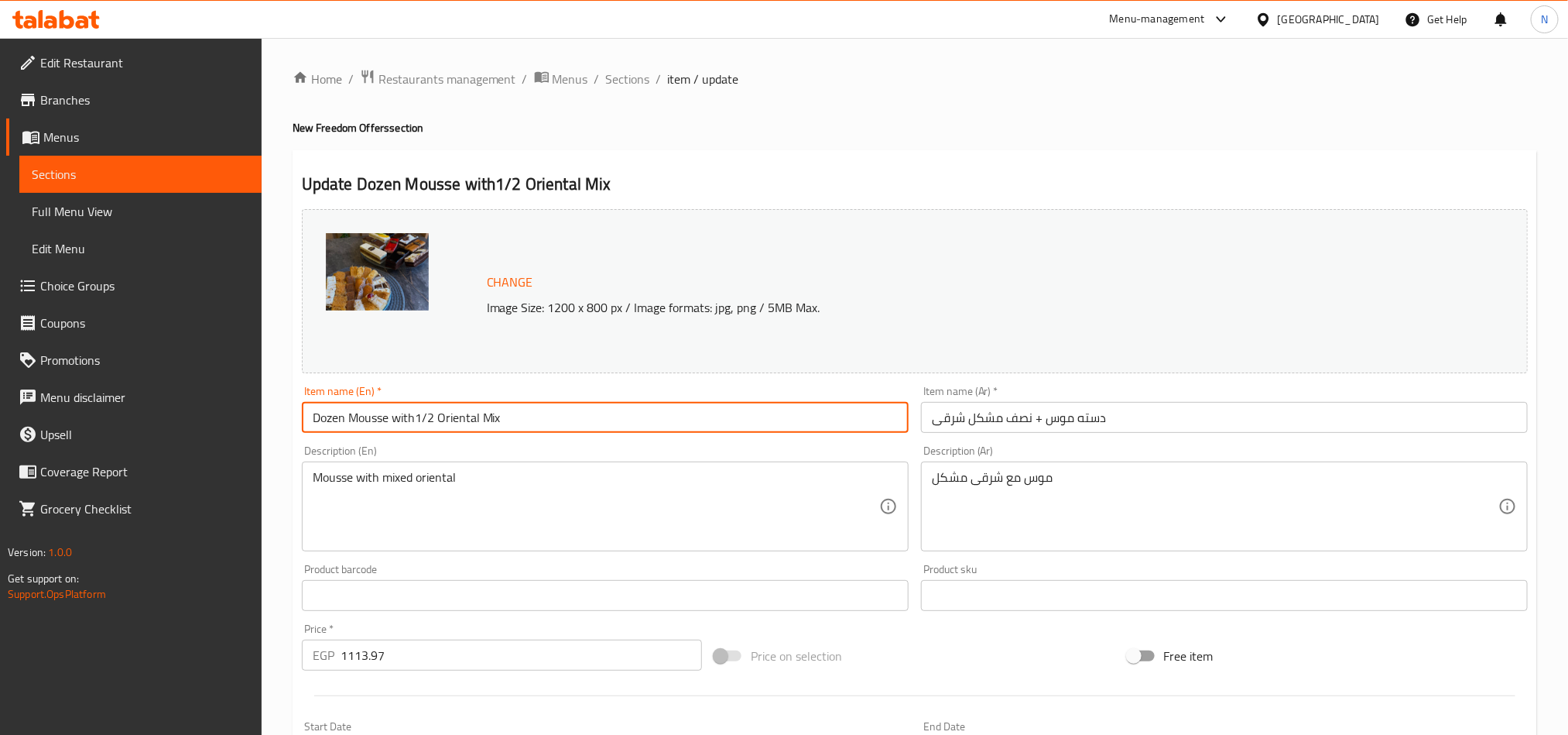
click at [400, 414] on input "Dozen Mousse with1/2 Oriental Mix" at bounding box center [605, 417] width 607 height 31
click at [627, 77] on span "Sections" at bounding box center [628, 79] width 44 height 19
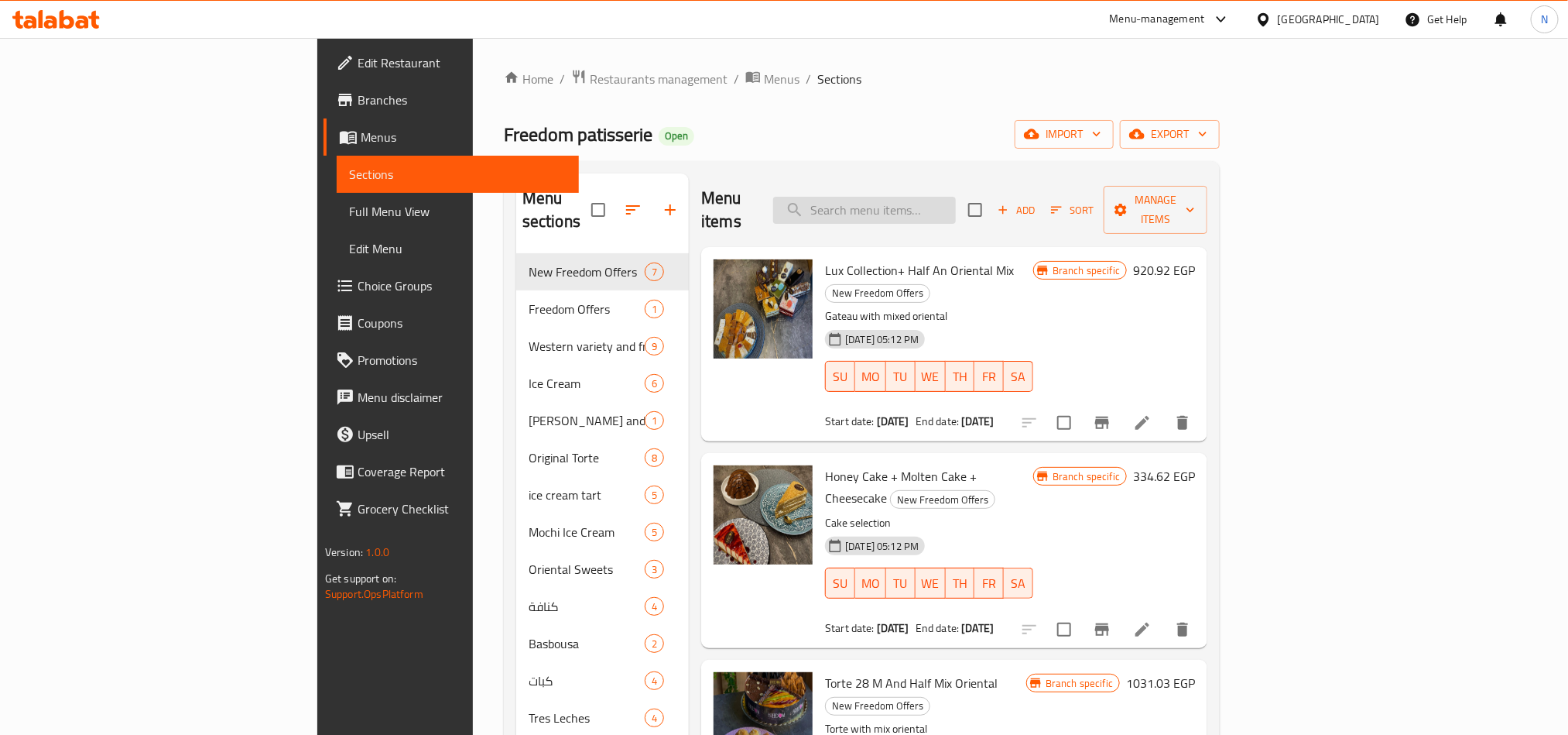
click at [952, 197] on input "search" at bounding box center [864, 210] width 182 height 27
paste input "Doweto Mini And Soiree"
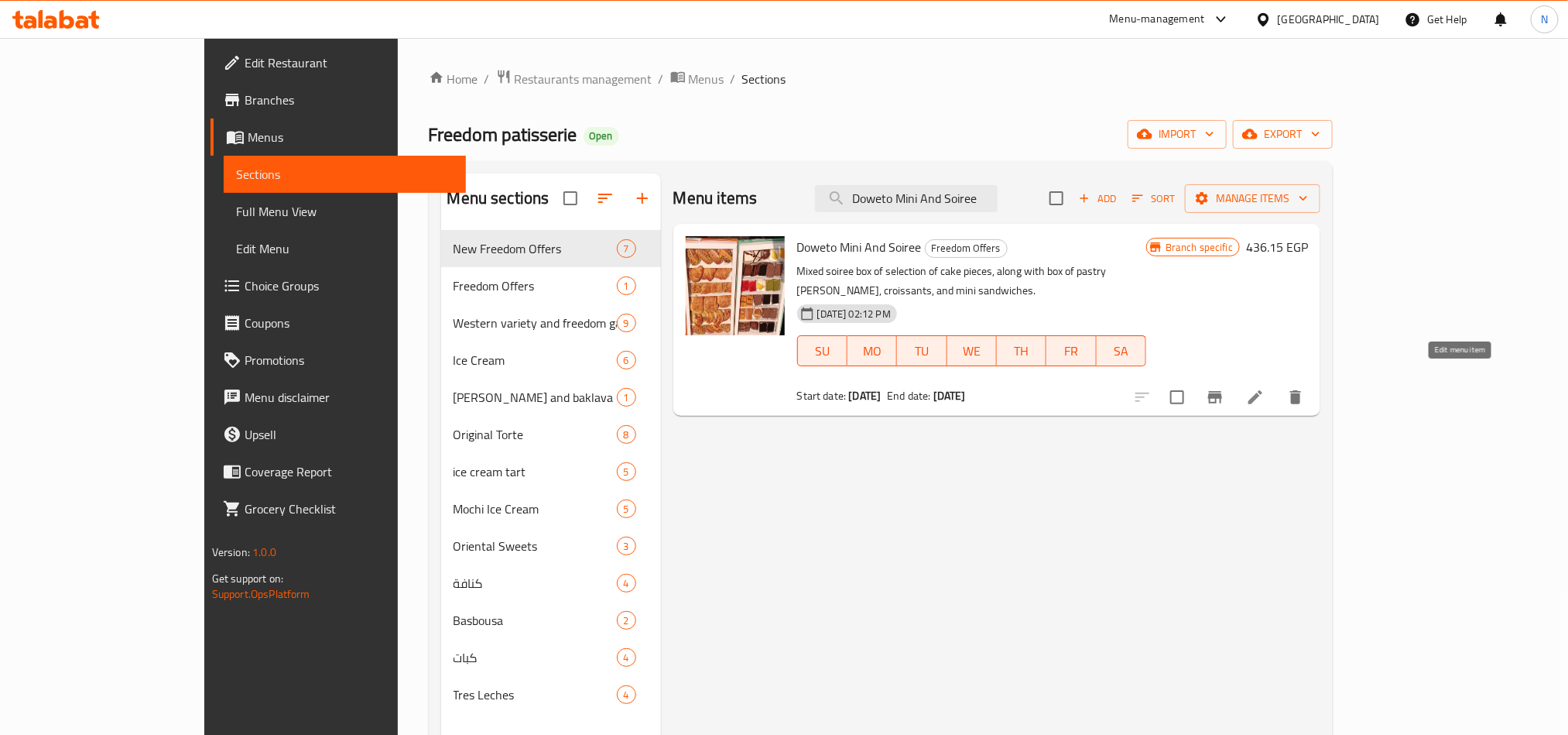
type input "Doweto Mini And Soiree"
click at [1265, 388] on icon at bounding box center [1256, 397] width 19 height 19
